Goal: Task Accomplishment & Management: Manage account settings

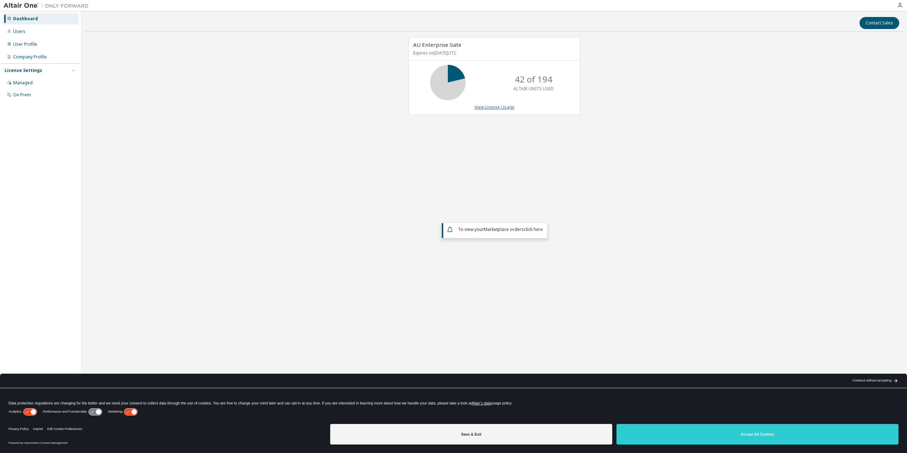
click at [489, 108] on link "View License Usage" at bounding box center [494, 107] width 40 height 6
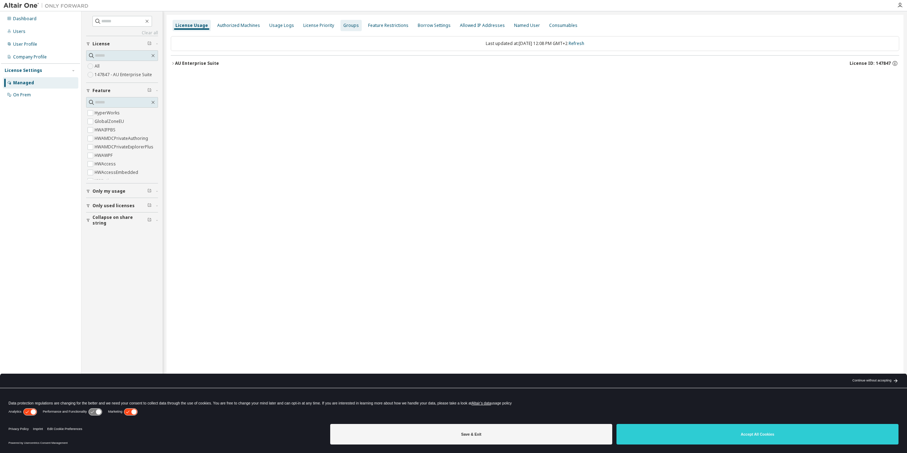
click at [343, 27] on div "Groups" at bounding box center [351, 26] width 16 height 6
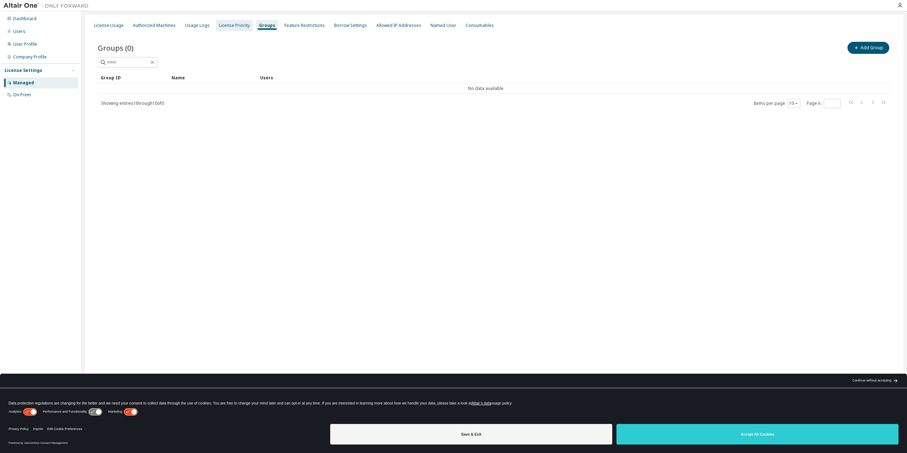
click at [232, 27] on div "License Priority" at bounding box center [234, 26] width 31 height 6
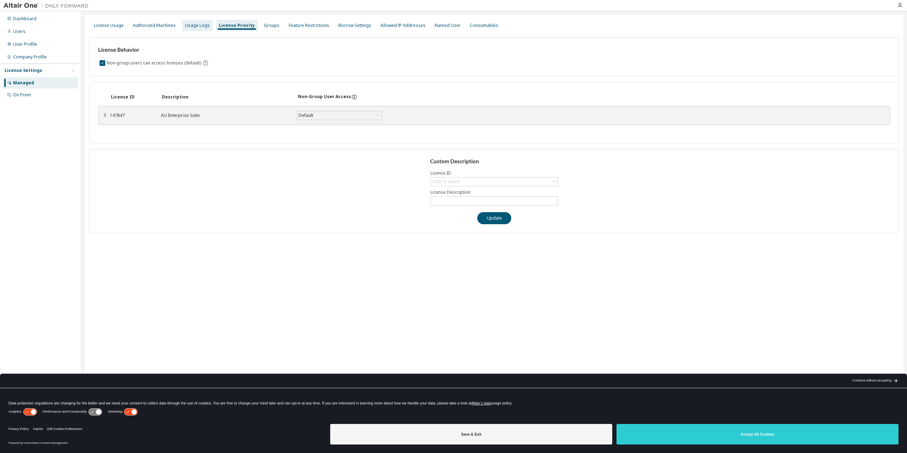
click at [193, 26] on div "Usage Logs" at bounding box center [197, 26] width 25 height 6
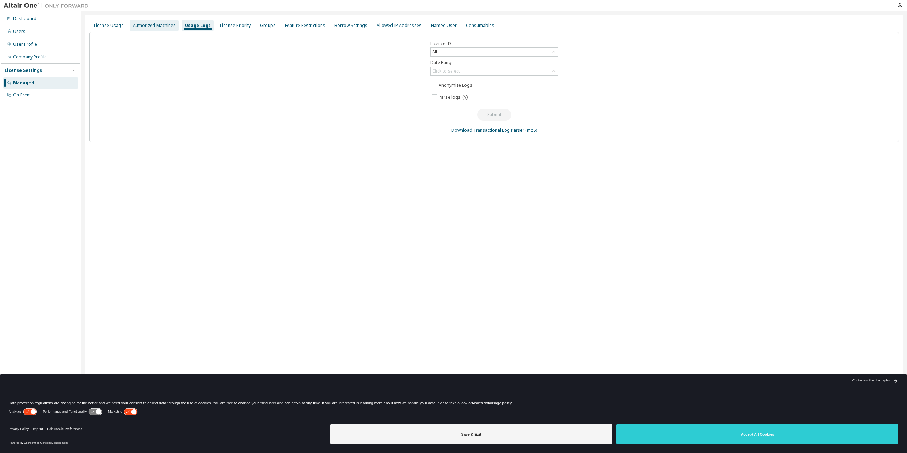
click at [159, 28] on div "Authorized Machines" at bounding box center [154, 25] width 49 height 11
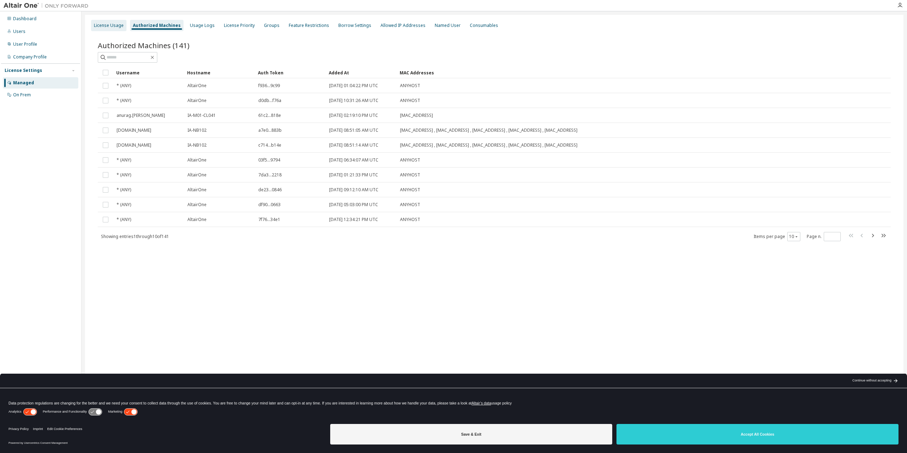
click at [114, 27] on div "License Usage" at bounding box center [109, 26] width 30 height 6
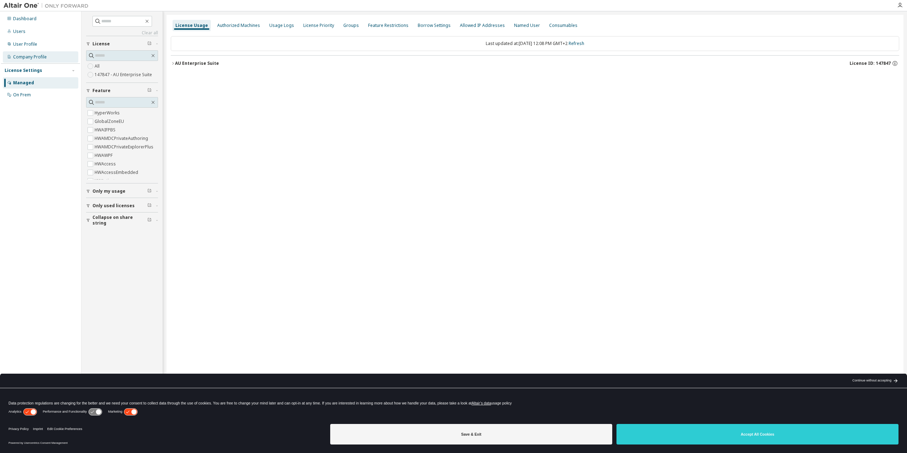
click at [42, 58] on div "Company Profile" at bounding box center [30, 57] width 34 height 6
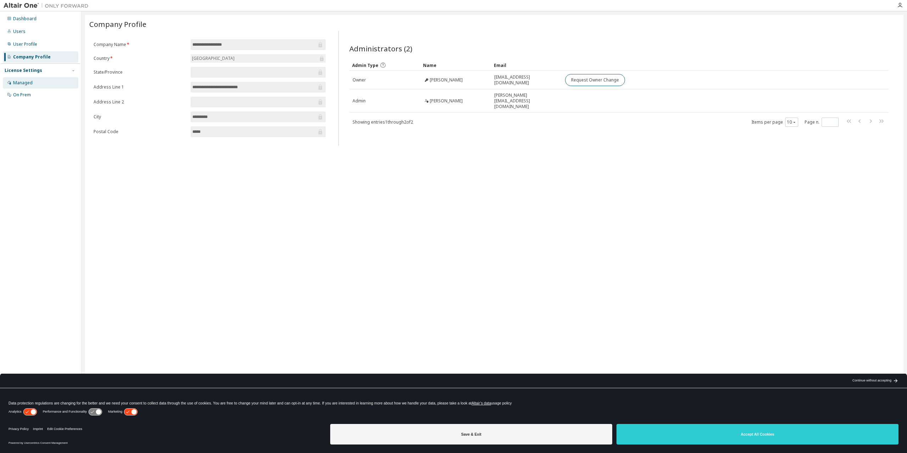
click at [29, 83] on div "Managed" at bounding box center [22, 83] width 19 height 6
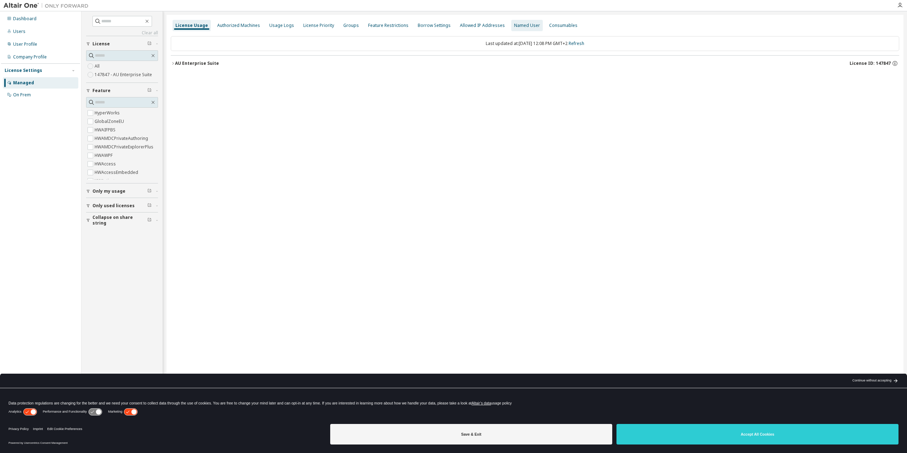
click at [514, 25] on div "Named User" at bounding box center [527, 26] width 26 height 6
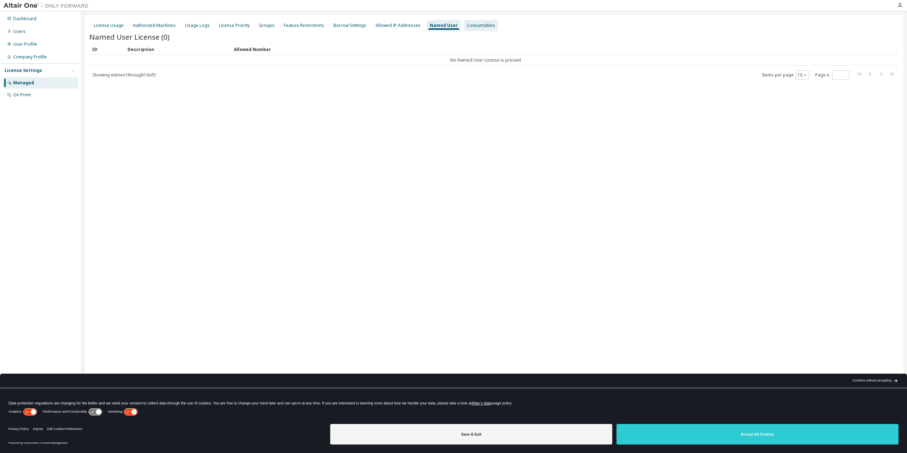
click at [479, 25] on div "Consumables" at bounding box center [481, 26] width 28 height 6
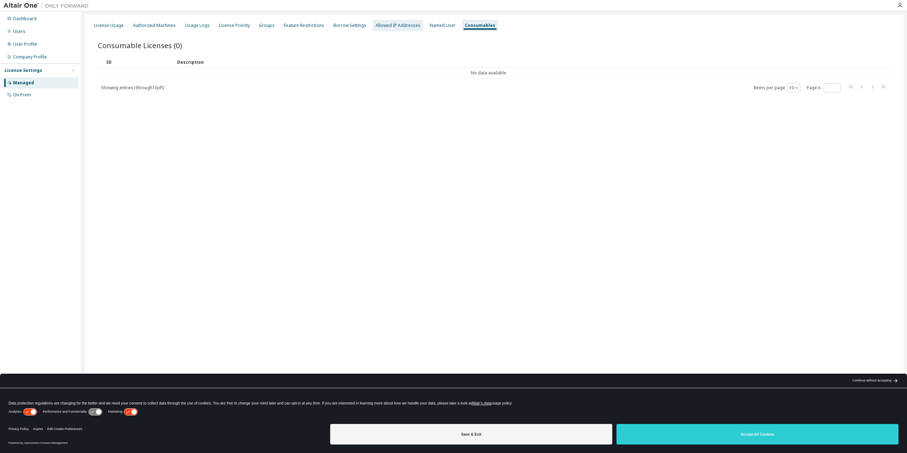
click at [397, 27] on div "Allowed IP Addresses" at bounding box center [397, 26] width 45 height 6
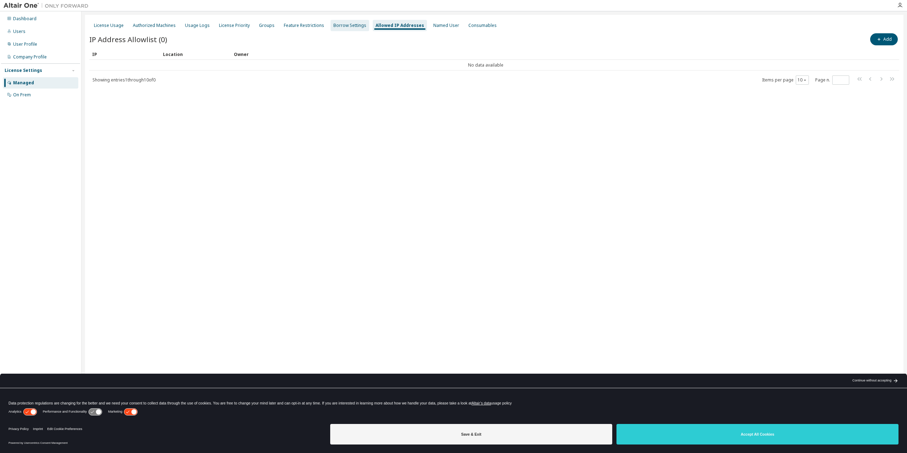
click at [348, 26] on div "Borrow Settings" at bounding box center [349, 26] width 33 height 6
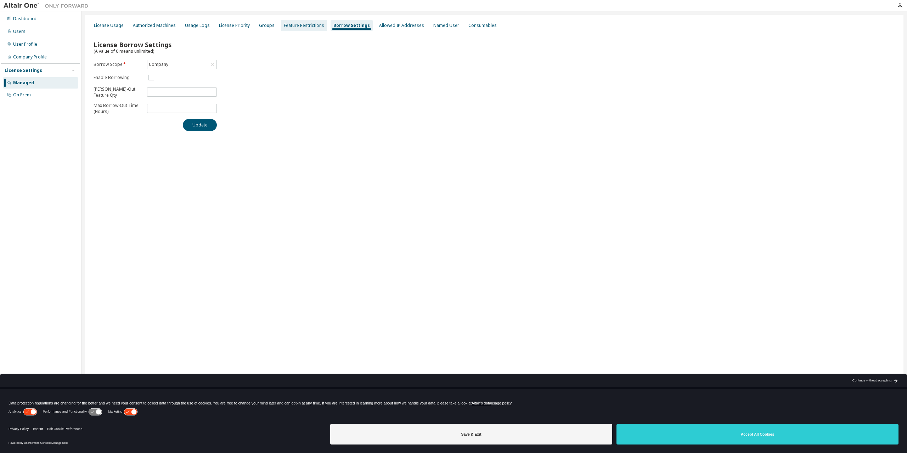
click at [300, 27] on div "Feature Restrictions" at bounding box center [304, 26] width 40 height 6
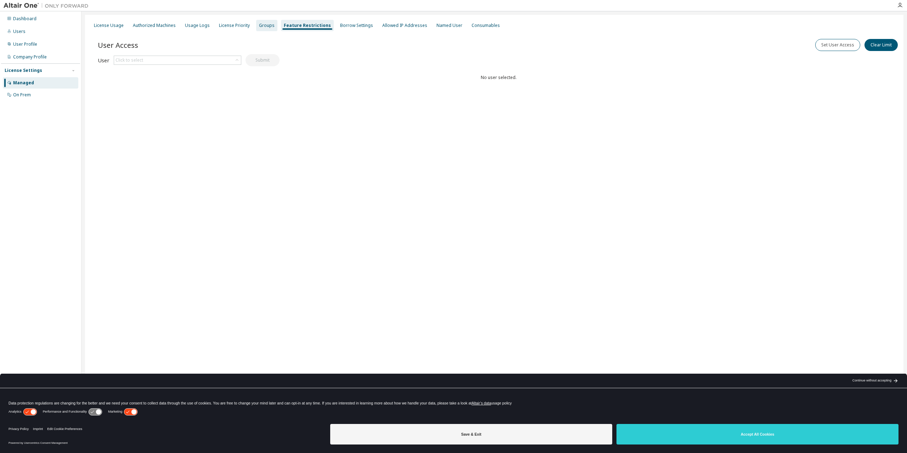
click at [263, 23] on div "Groups" at bounding box center [267, 26] width 16 height 6
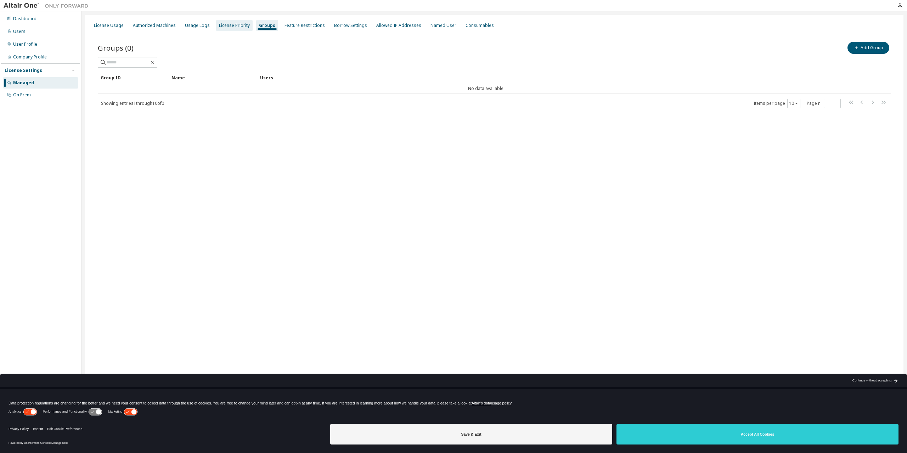
click at [235, 27] on div "License Priority" at bounding box center [234, 26] width 31 height 6
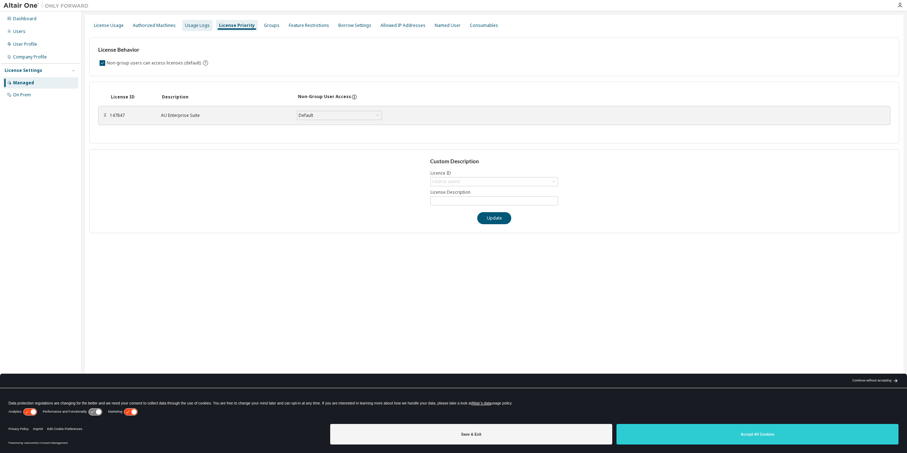
click at [198, 27] on div "Usage Logs" at bounding box center [197, 26] width 25 height 6
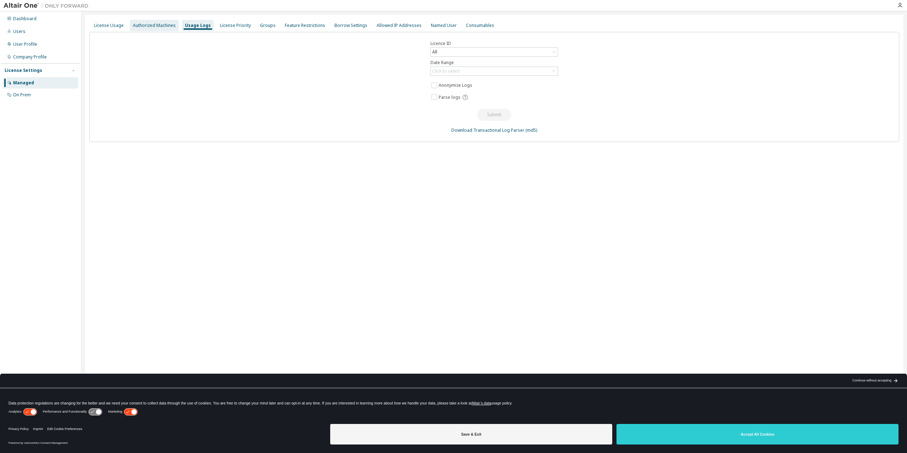
click at [162, 28] on div "Authorized Machines" at bounding box center [154, 26] width 43 height 6
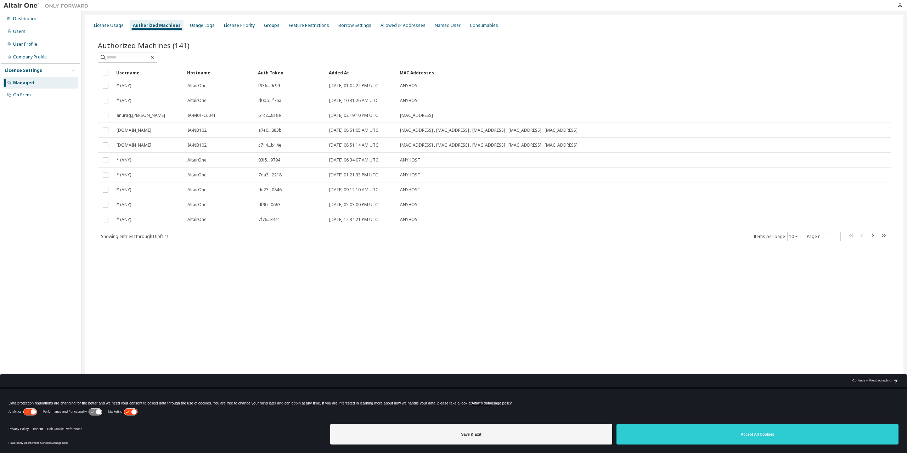
click at [872, 235] on icon "button" at bounding box center [872, 235] width 8 height 8
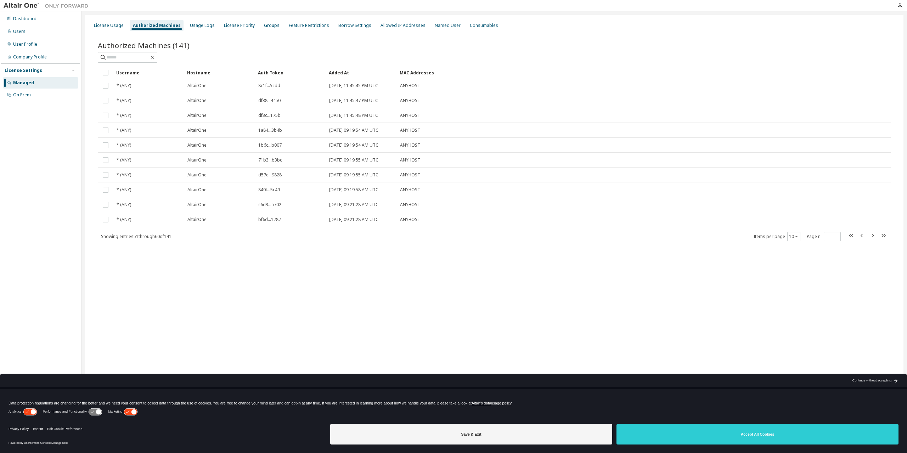
click at [872, 235] on icon "button" at bounding box center [872, 235] width 8 height 8
click at [872, 235] on icon "button" at bounding box center [872, 238] width 8 height 8
type input "*"
click at [116, 27] on div "License Usage" at bounding box center [109, 26] width 30 height 6
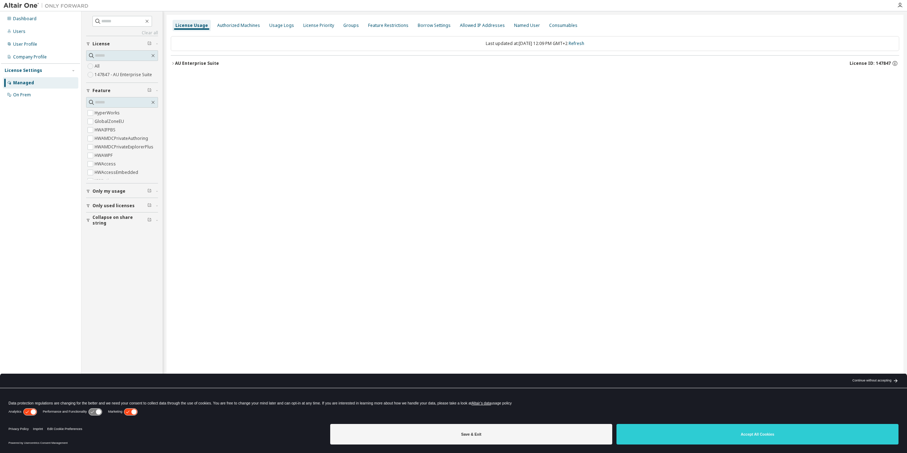
click at [174, 62] on icon "button" at bounding box center [173, 63] width 4 height 4
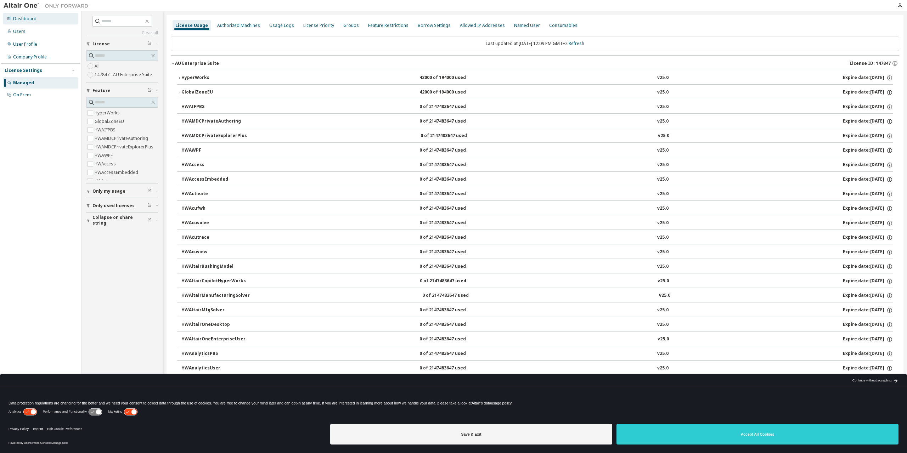
click at [27, 20] on div "Dashboard" at bounding box center [24, 19] width 23 height 6
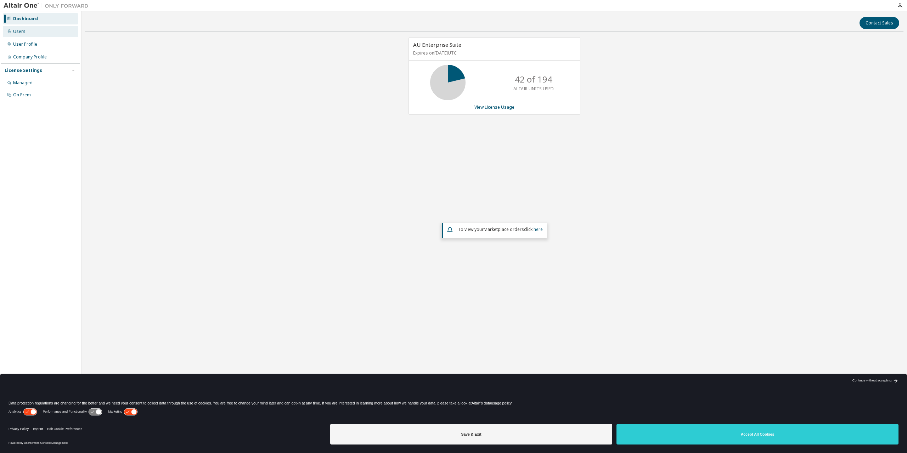
click at [32, 32] on div "Users" at bounding box center [40, 31] width 75 height 11
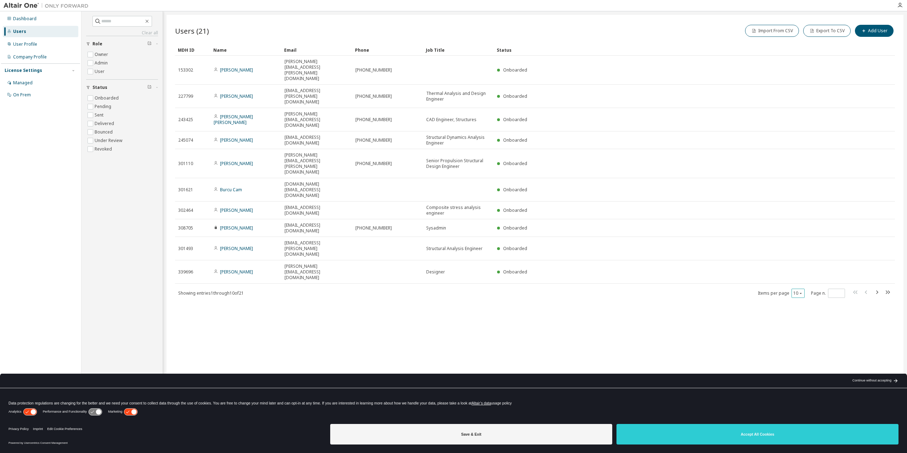
click at [801, 289] on div "10" at bounding box center [797, 293] width 13 height 9
click at [801, 291] on icon "button" at bounding box center [800, 293] width 4 height 4
click at [806, 238] on div "30" at bounding box center [819, 240] width 57 height 8
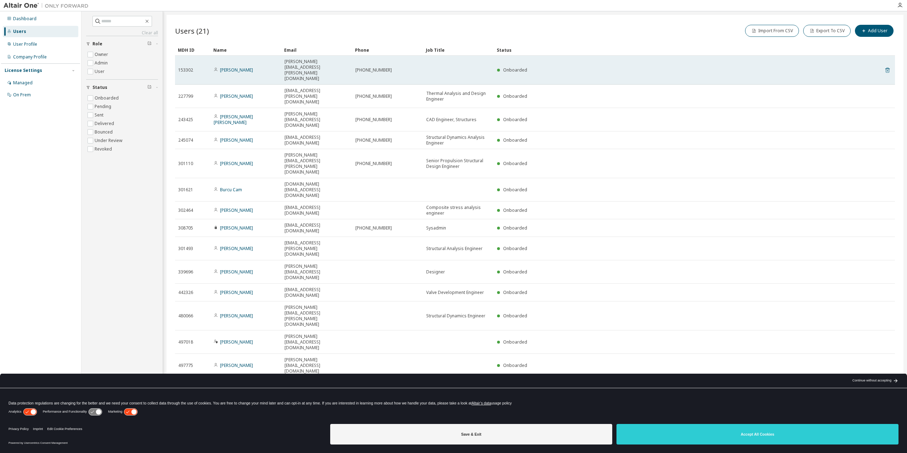
click at [888, 66] on icon at bounding box center [887, 70] width 6 height 8
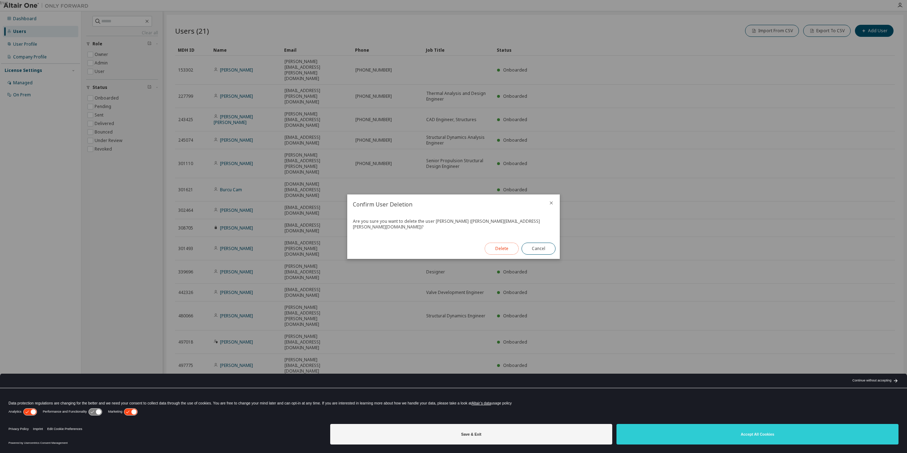
click at [504, 248] on button "Delete" at bounding box center [501, 249] width 34 height 12
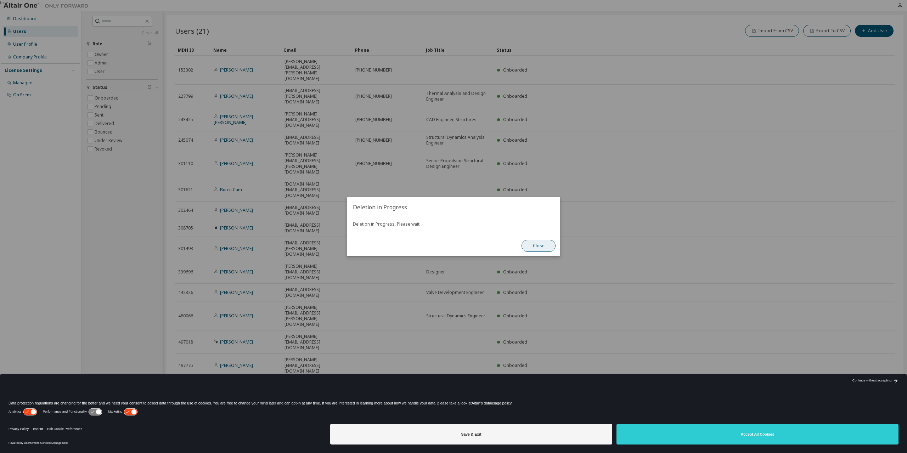
click at [544, 246] on button "Close" at bounding box center [538, 246] width 34 height 12
click at [548, 245] on button "Close" at bounding box center [538, 246] width 34 height 12
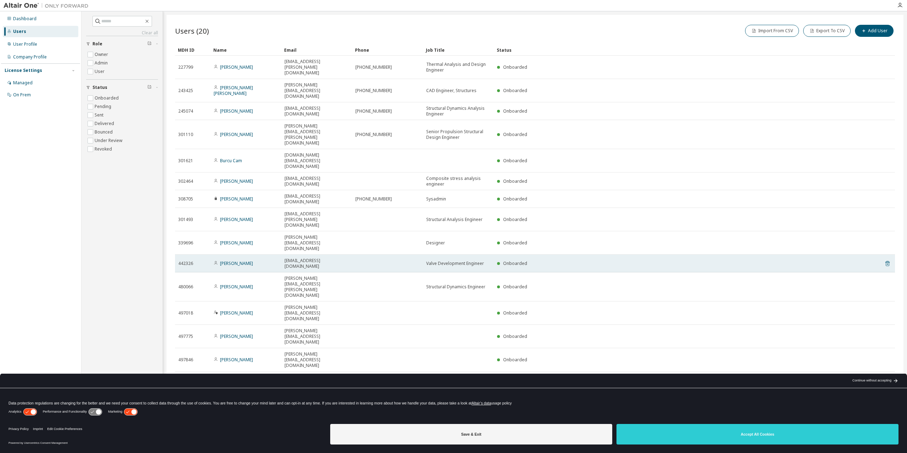
click at [887, 259] on icon at bounding box center [887, 263] width 6 height 8
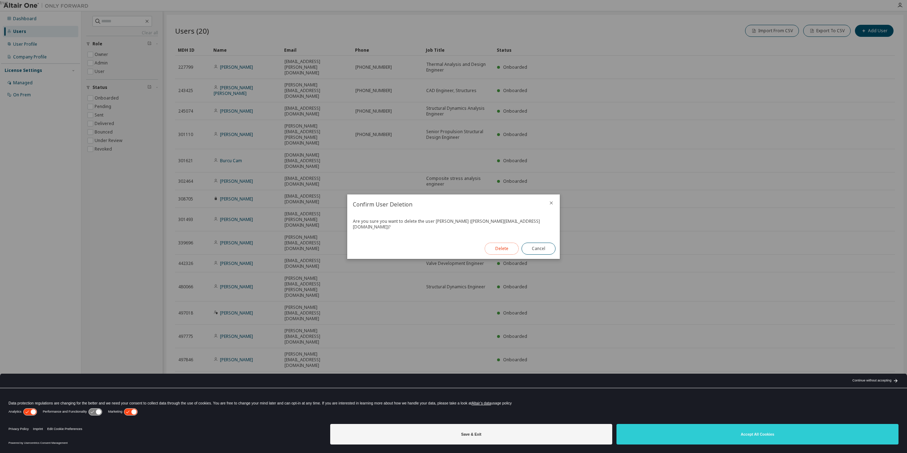
click at [497, 246] on button "Delete" at bounding box center [501, 249] width 34 height 12
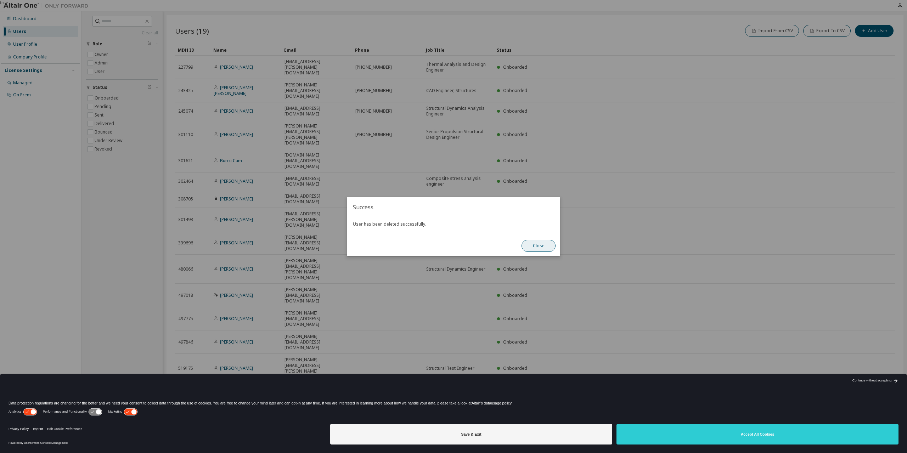
click at [547, 246] on button "Close" at bounding box center [538, 246] width 34 height 12
